Goal: Download file/media

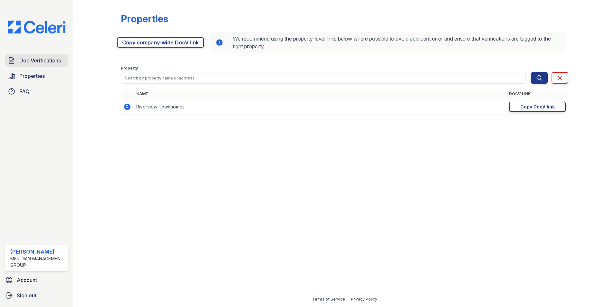
click at [43, 61] on span "Doc Verifications" at bounding box center [40, 61] width 42 height 8
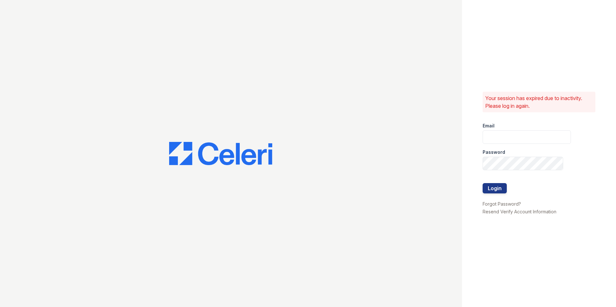
type input "[EMAIL_ADDRESS][DOMAIN_NAME]"
click at [496, 188] on button "Login" at bounding box center [495, 188] width 24 height 10
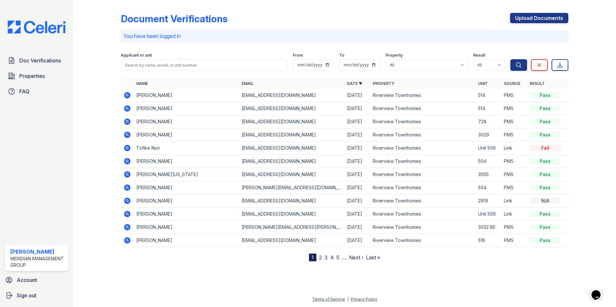
click at [126, 108] on icon at bounding box center [127, 108] width 6 height 6
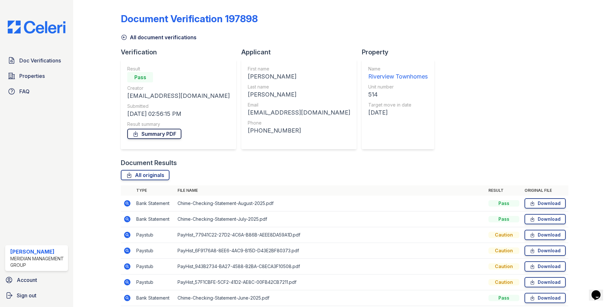
click at [155, 135] on link "Summary PDF" at bounding box center [154, 134] width 54 height 10
